Goal: Navigation & Orientation: Find specific page/section

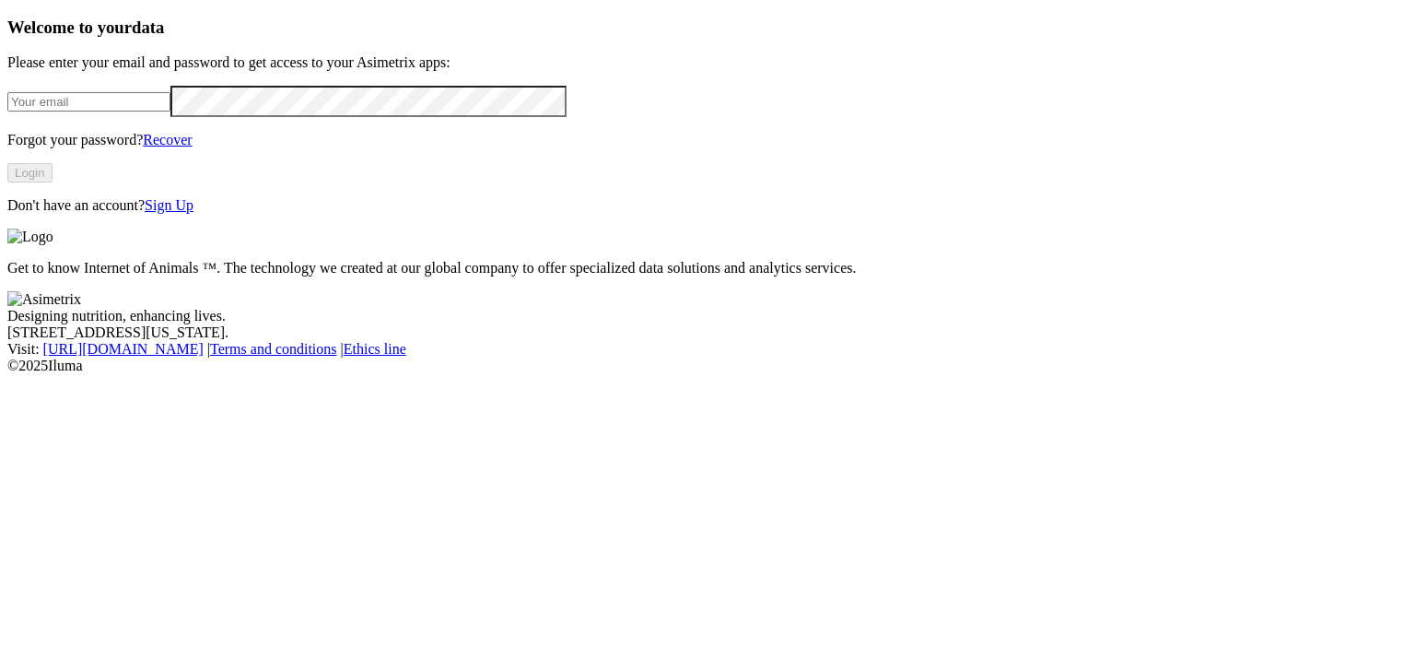
type input "[PERSON_NAME][EMAIL_ADDRESS][PERSON_NAME][DOMAIN_NAME]"
click at [53, 182] on button "Login" at bounding box center [29, 172] width 45 height 19
